Goal: Task Accomplishment & Management: Manage account settings

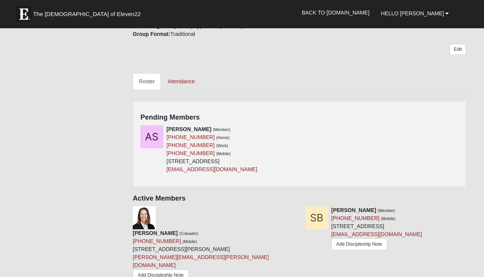
scroll to position [298, 0]
click at [297, 127] on icon at bounding box center [296, 128] width 5 height 5
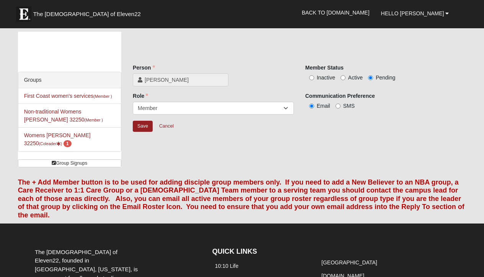
click at [336, 106] on input "SMS" at bounding box center [338, 106] width 5 height 5
radio input "true"
click at [343, 77] on input "Active" at bounding box center [343, 77] width 5 height 5
radio input "true"
click at [144, 126] on input "Save" at bounding box center [143, 126] width 20 height 11
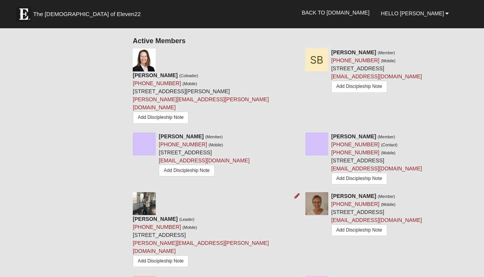
scroll to position [362, 0]
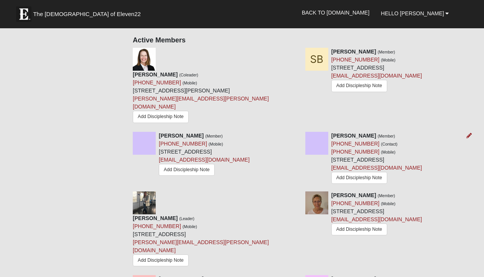
drag, startPoint x: 331, startPoint y: 160, endPoint x: 425, endPoint y: 162, distance: 93.8
click at [422, 162] on div "[PERSON_NAME] (Member) [PHONE_NUMBER] (Contact) [PHONE_NUMBER] (Mobile) [STREET…" at bounding box center [376, 159] width 91 height 54
copy div "[STREET_ADDRESS]"
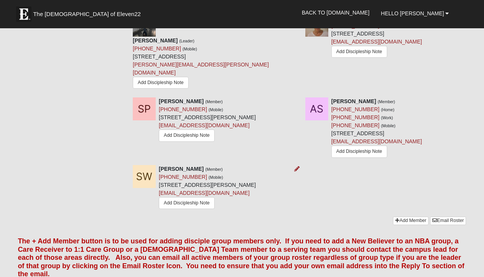
scroll to position [537, 0]
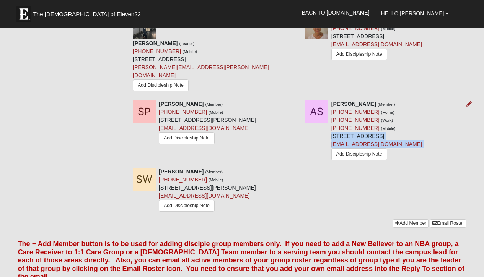
drag, startPoint x: 331, startPoint y: 137, endPoint x: 428, endPoint y: 148, distance: 97.7
click at [422, 148] on div "[PERSON_NAME] (Member) [PHONE_NUMBER] (Home) [PHONE_NUMBER] (Work) [PHONE_NUMBE…" at bounding box center [376, 131] width 91 height 62
click at [326, 137] on div "[PERSON_NAME] (Member) [PHONE_NUMBER] (Home) [PHONE_NUMBER] (Work) [PHONE_NUMBE…" at bounding box center [386, 131] width 173 height 62
drag, startPoint x: 332, startPoint y: 137, endPoint x: 428, endPoint y: 139, distance: 95.7
click at [422, 139] on div "[PERSON_NAME] (Member) [PHONE_NUMBER] (Home) [PHONE_NUMBER] (Work) [PHONE_NUMBE…" at bounding box center [376, 131] width 91 height 62
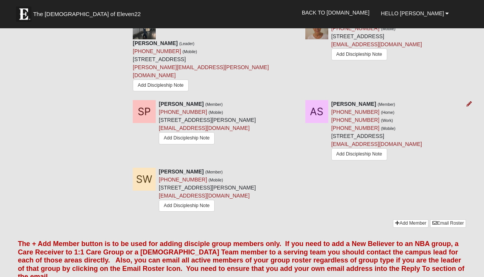
copy div "[STREET_ADDRESS]"
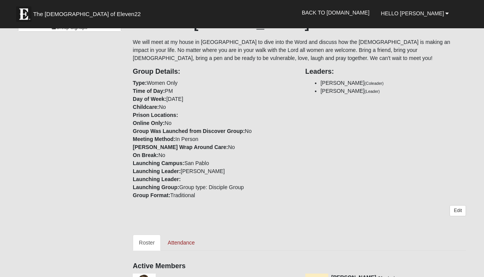
scroll to position [135, 0]
